Goal: Task Accomplishment & Management: Manage account settings

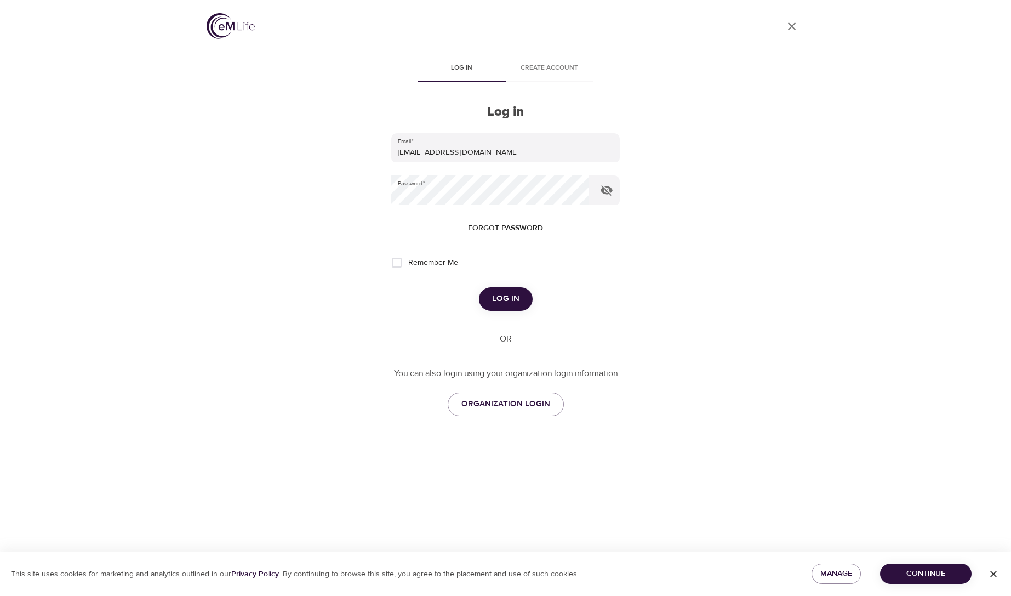
drag, startPoint x: 497, startPoint y: 296, endPoint x: 561, endPoint y: 272, distance: 68.5
click at [497, 296] on span "Log in" at bounding box center [505, 299] width 27 height 14
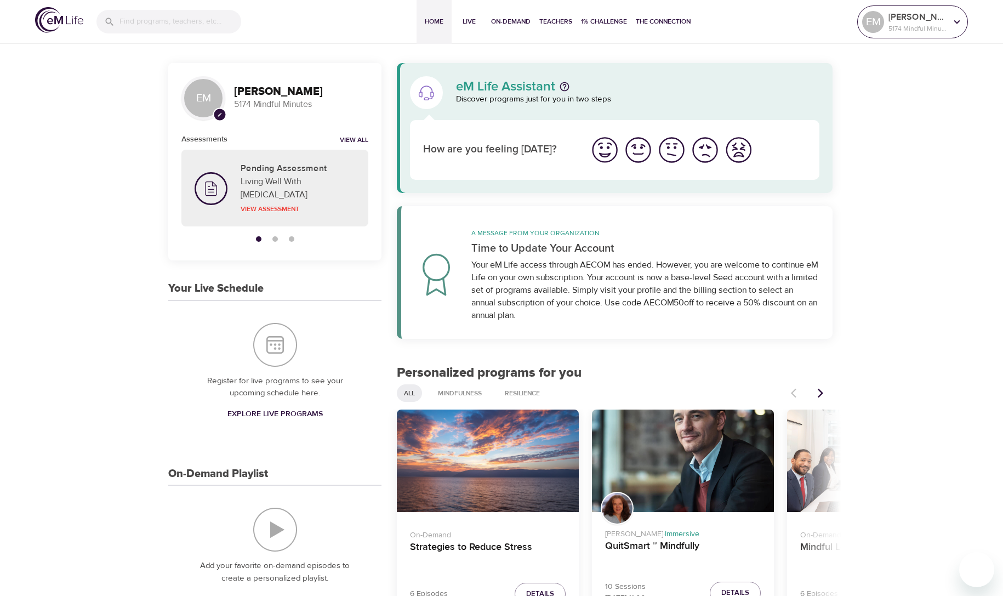
click at [926, 21] on p "[PERSON_NAME]" at bounding box center [917, 16] width 58 height 13
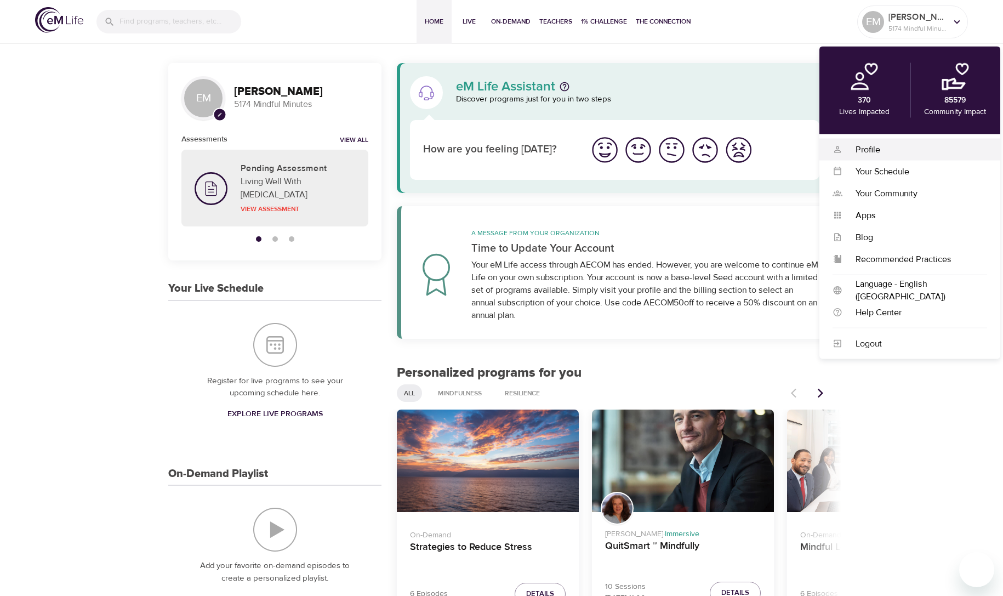
click at [865, 150] on div "Profile" at bounding box center [914, 149] width 145 height 13
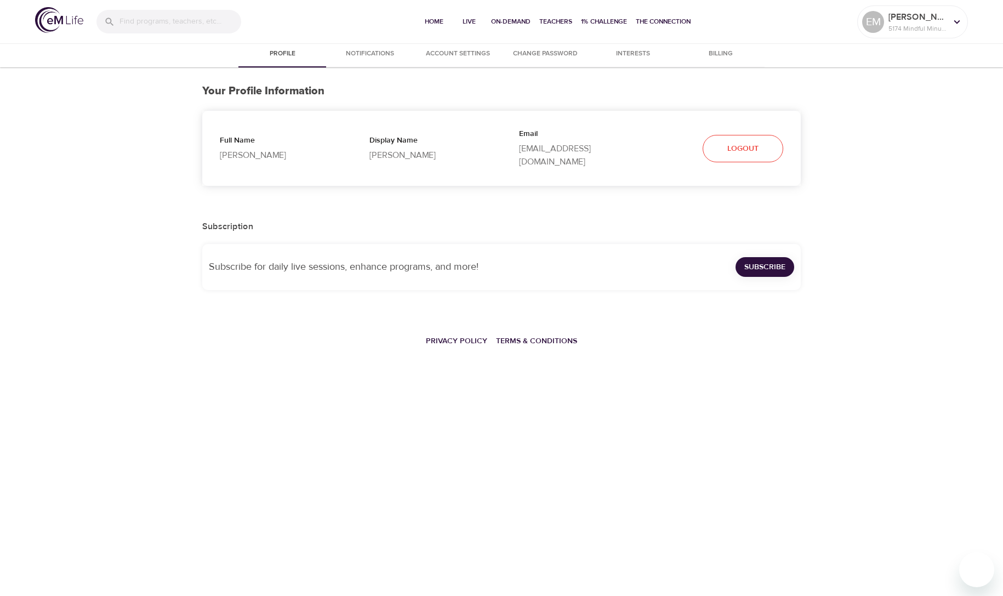
select select "10"
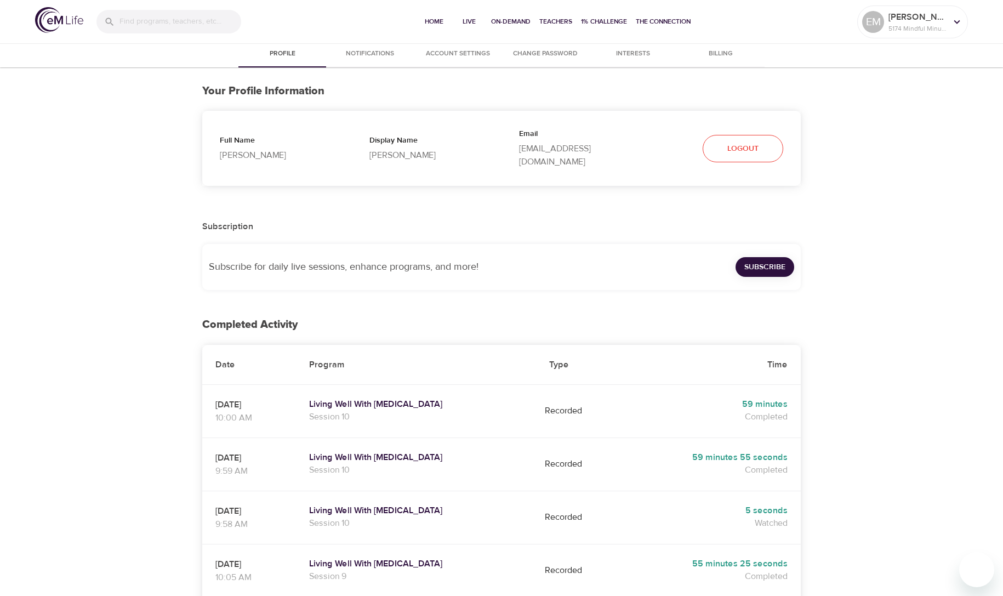
click at [470, 49] on span "Account Settings" at bounding box center [457, 54] width 75 height 12
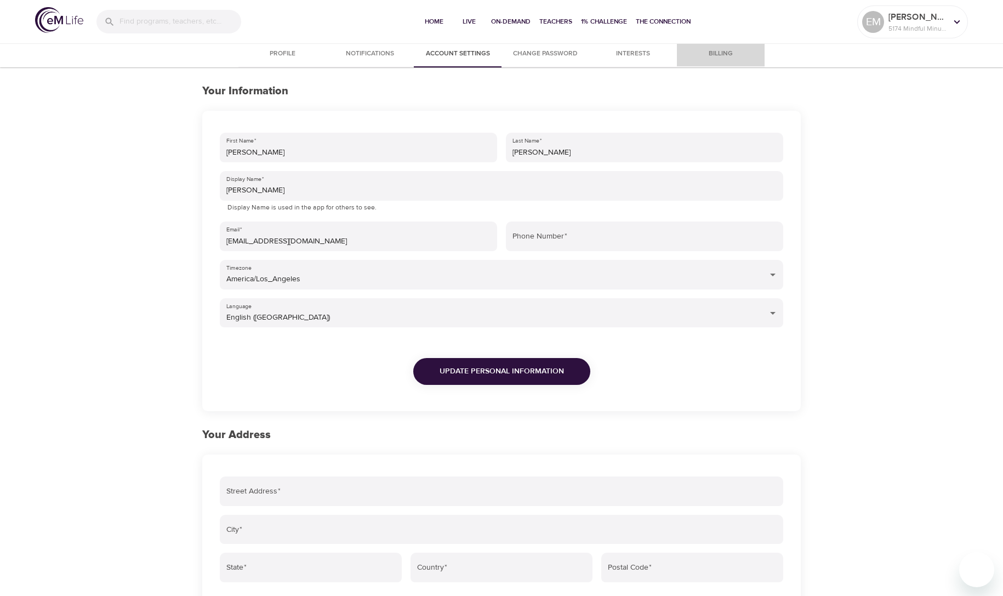
click at [723, 54] on span "Billing" at bounding box center [720, 54] width 75 height 12
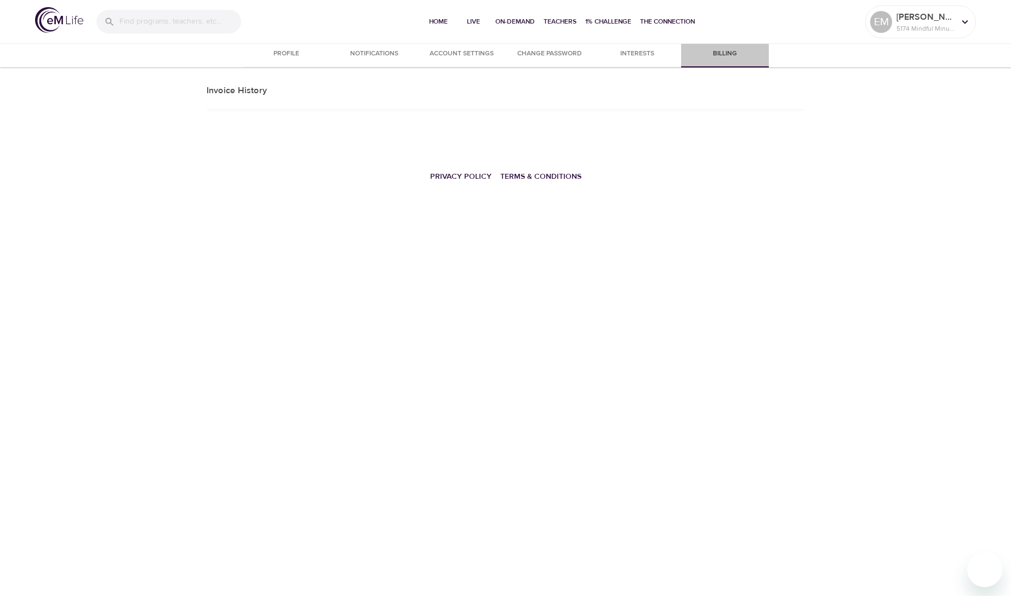
click at [723, 54] on span "Billing" at bounding box center [725, 54] width 75 height 12
click at [970, 22] on icon at bounding box center [965, 22] width 12 height 12
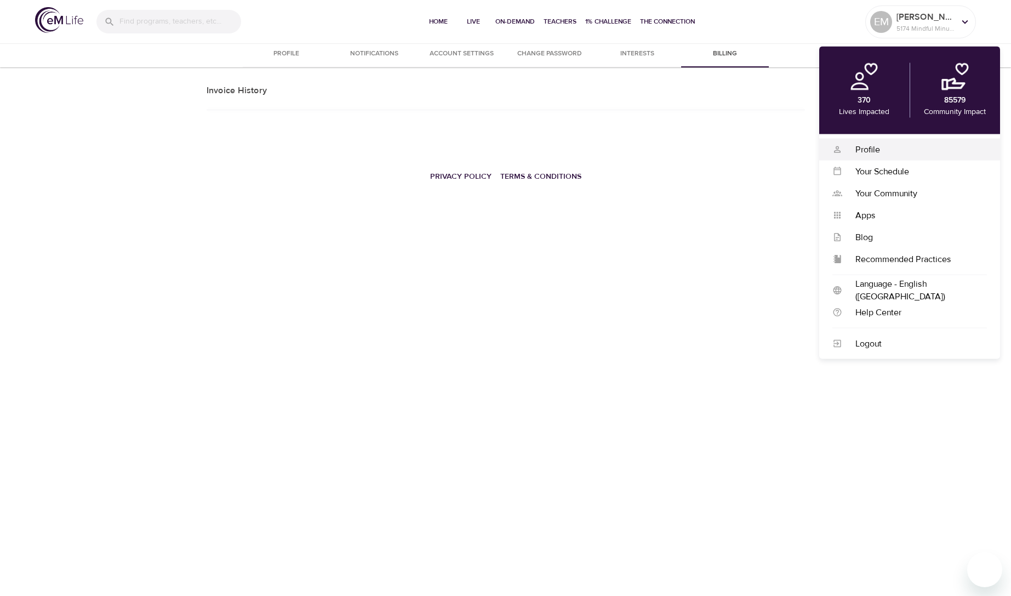
click at [875, 147] on div "Profile" at bounding box center [914, 149] width 145 height 13
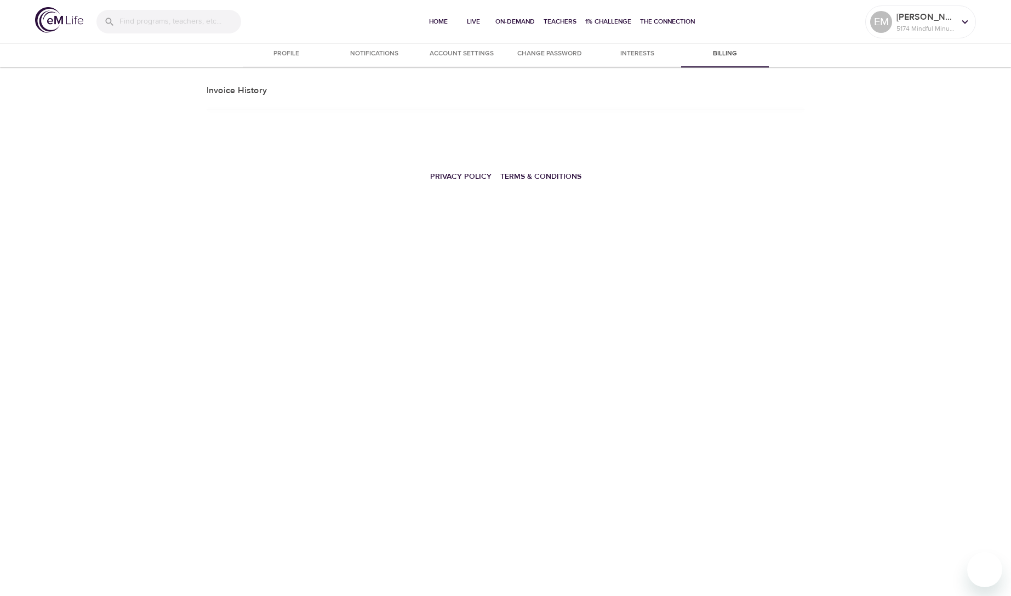
click at [444, 52] on span "Account Settings" at bounding box center [462, 54] width 75 height 12
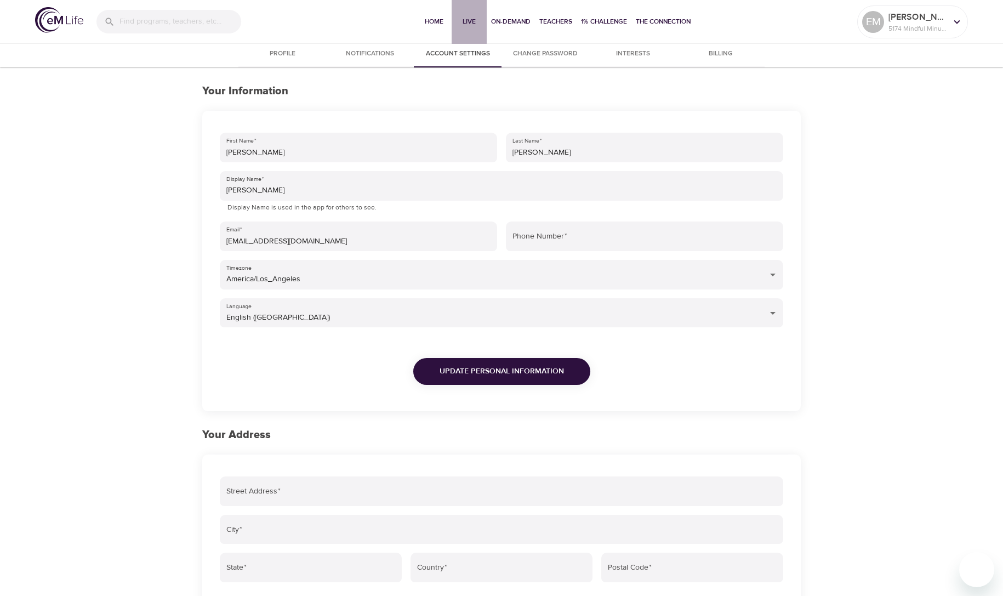
click at [466, 24] on span "Live" at bounding box center [469, 22] width 26 height 12
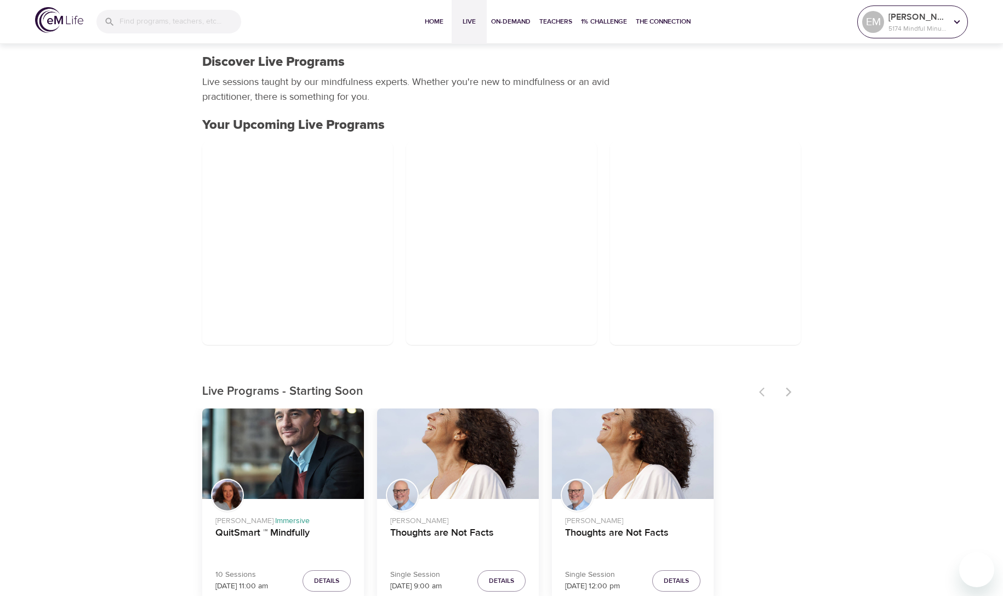
click at [957, 24] on icon at bounding box center [957, 22] width 12 height 12
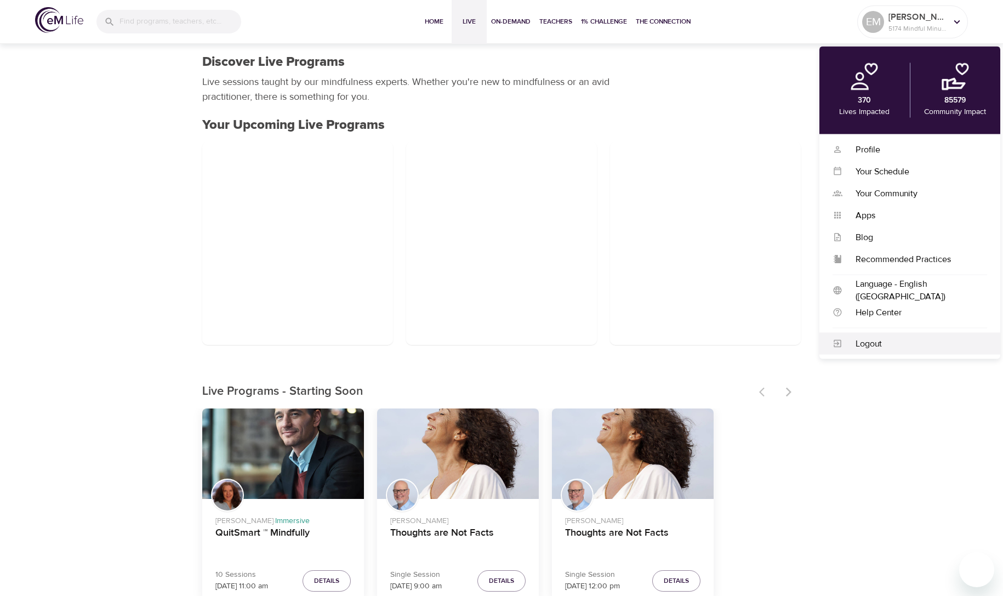
click at [875, 345] on div "Logout" at bounding box center [914, 343] width 145 height 13
